Goal: Transaction & Acquisition: Purchase product/service

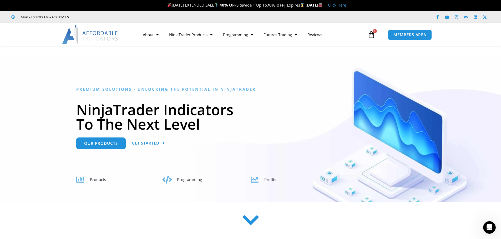
scroll to position [0, 0]
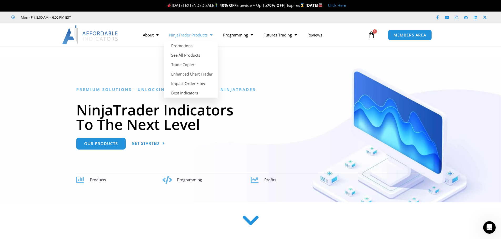
click at [199, 38] on link "NinjaTrader Products" at bounding box center [191, 35] width 54 height 12
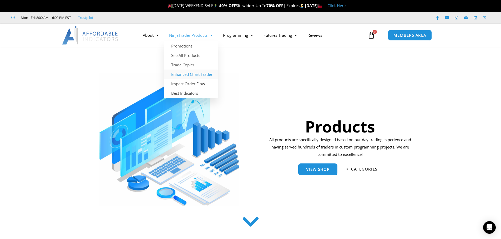
click at [196, 73] on link "Enhanced Chart Trader" at bounding box center [191, 74] width 54 height 9
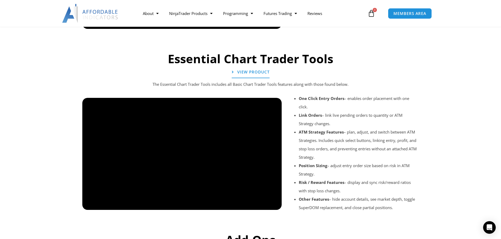
scroll to position [552, 0]
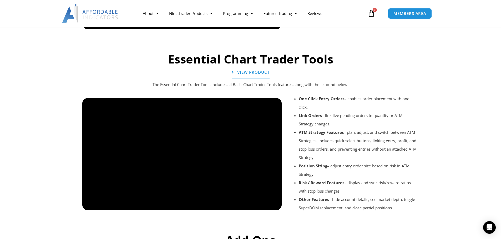
click at [274, 205] on div at bounding box center [181, 215] width 199 height 25
click at [273, 204] on div at bounding box center [181, 215] width 199 height 25
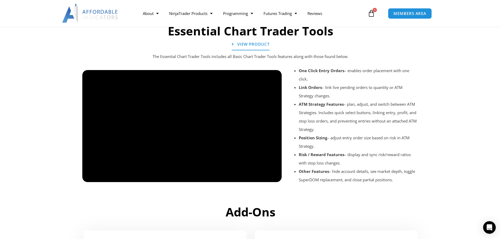
scroll to position [581, 0]
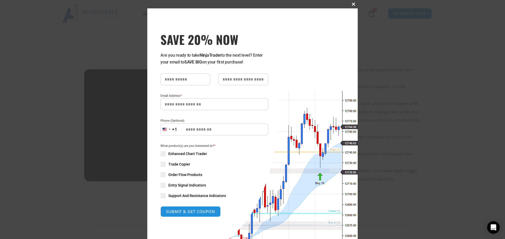
click at [353, 5] on span at bounding box center [353, 4] width 8 height 3
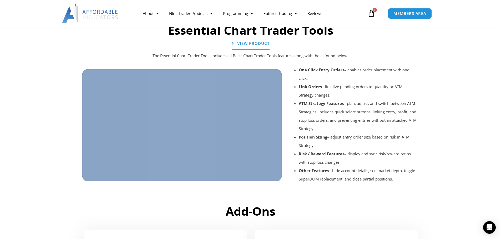
click at [150, 48] on div "Essential Chart Trader Tools View Product The Essential Chart Trader Tools incl…" at bounding box center [251, 111] width 342 height 182
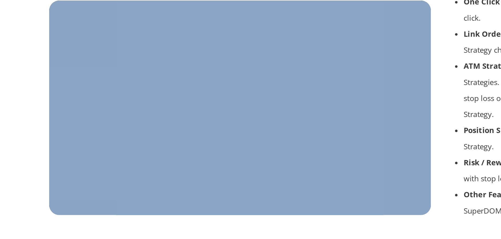
click at [92, 175] on div at bounding box center [181, 186] width 199 height 25
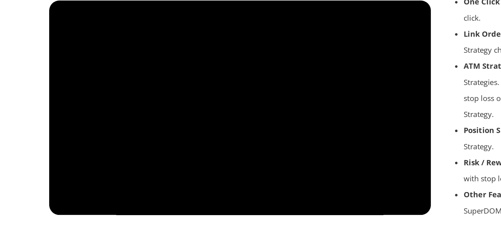
click at [91, 176] on div at bounding box center [181, 186] width 199 height 25
click at [273, 176] on div at bounding box center [181, 186] width 199 height 25
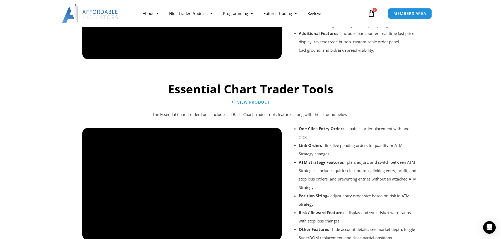
scroll to position [522, 0]
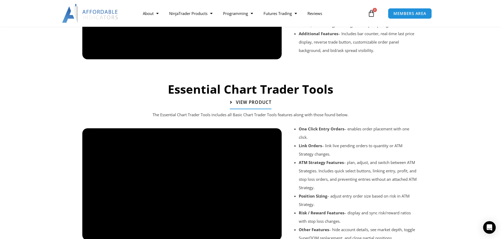
click at [253, 105] on span "View Product" at bounding box center [252, 102] width 35 height 4
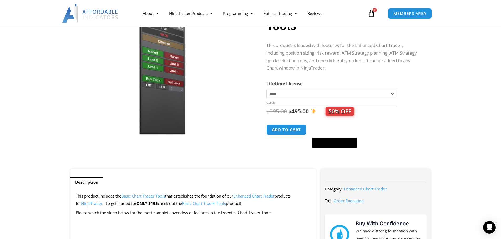
click at [393, 94] on select "**********" at bounding box center [331, 94] width 130 height 8
click at [266, 90] on select "**********" at bounding box center [331, 94] width 130 height 8
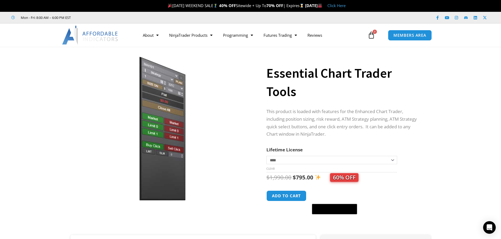
click at [329, 158] on select "**********" at bounding box center [331, 160] width 130 height 8
click at [266, 156] on select "**********" at bounding box center [331, 160] width 130 height 8
click at [397, 129] on p "This product is loaded with features for the Enhanced Chart Trader, including p…" at bounding box center [342, 123] width 153 height 30
click at [306, 161] on select "**********" at bounding box center [331, 160] width 130 height 8
select select "*"
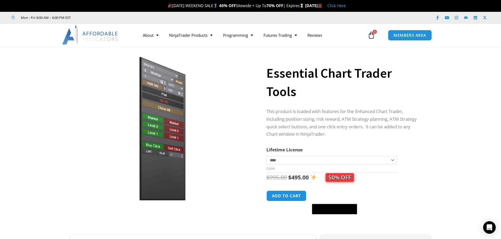
click at [266, 156] on select "**********" at bounding box center [331, 160] width 130 height 8
click at [294, 197] on button "Add to cart" at bounding box center [286, 196] width 42 height 11
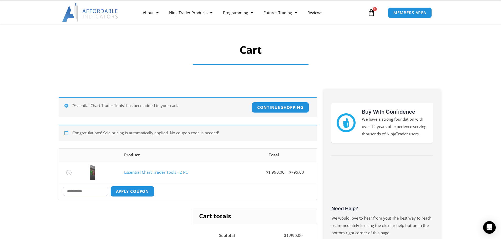
scroll to position [15, 0]
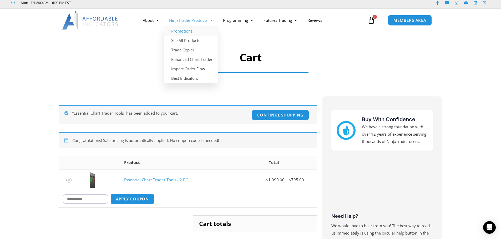
click at [191, 32] on link "Promotions" at bounding box center [191, 30] width 54 height 9
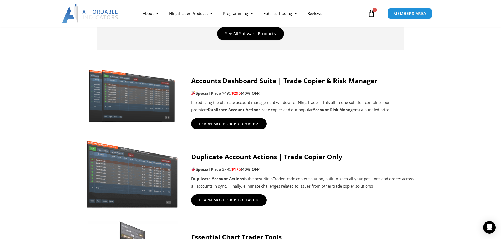
scroll to position [263, 0]
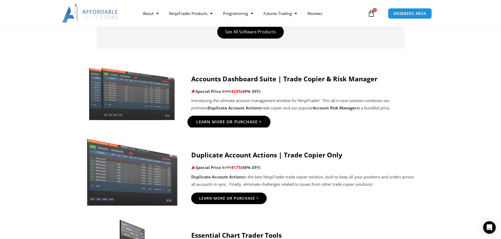
click at [211, 123] on span "Learn More Or Purchase >" at bounding box center [229, 122] width 66 height 4
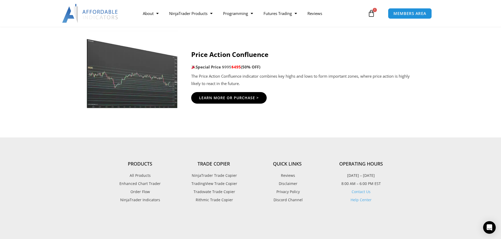
scroll to position [894, 0]
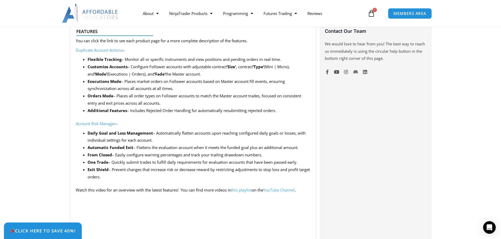
scroll to position [394, 0]
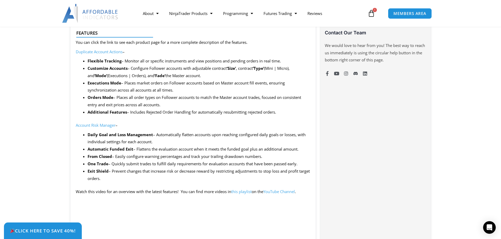
click at [371, 13] on icon at bounding box center [370, 13] width 7 height 7
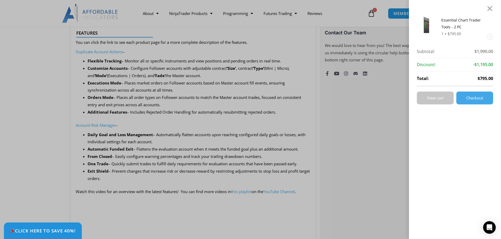
click at [438, 100] on span "View cart" at bounding box center [435, 98] width 17 height 4
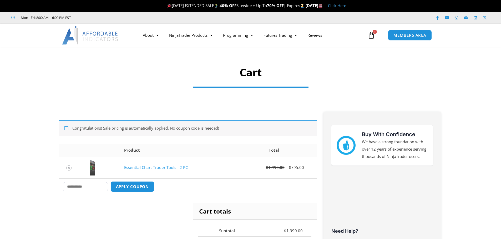
scroll to position [79, 0]
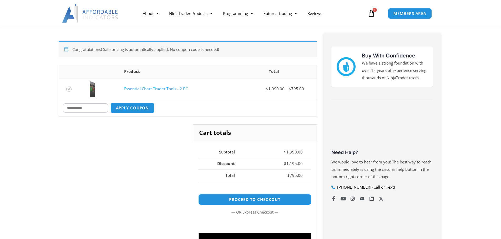
click at [90, 108] on input "Coupon:" at bounding box center [85, 108] width 45 height 9
type input "****"
click at [132, 107] on button "Apply coupon" at bounding box center [132, 108] width 46 height 11
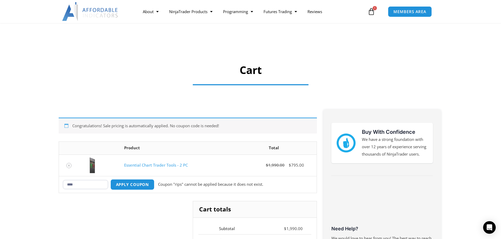
scroll to position [0, 0]
